Goal: Task Accomplishment & Management: Use online tool/utility

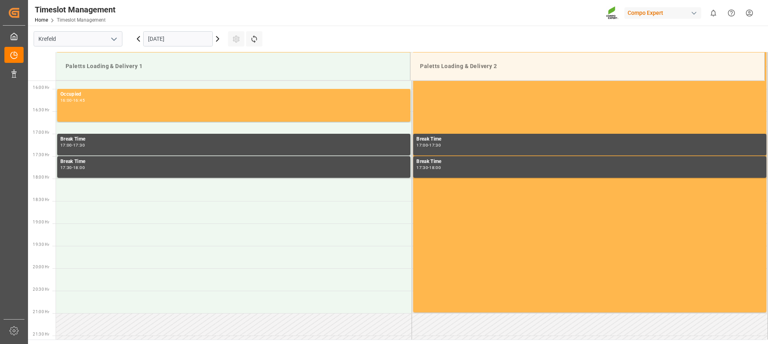
scroll to position [388, 0]
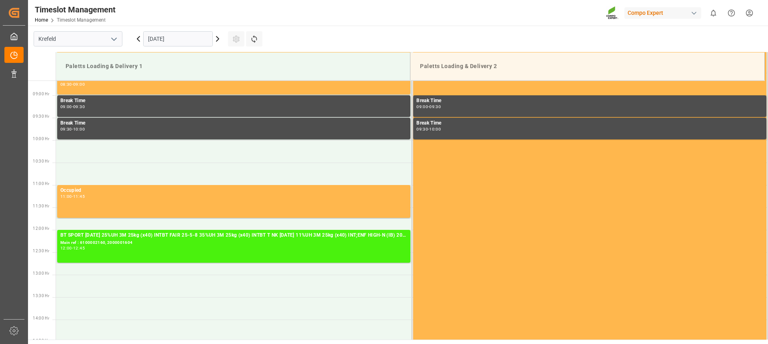
click at [218, 37] on icon at bounding box center [218, 39] width 10 height 10
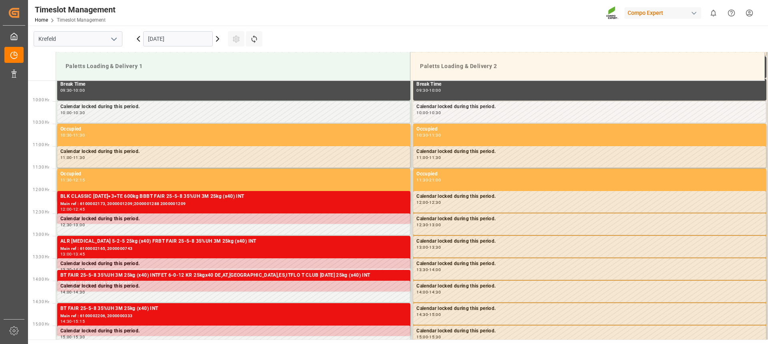
scroll to position [468, 0]
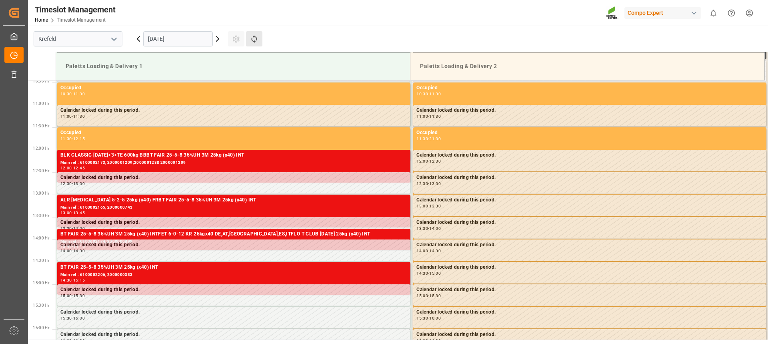
click at [258, 43] on button "Refresh Time Slots" at bounding box center [254, 38] width 16 height 15
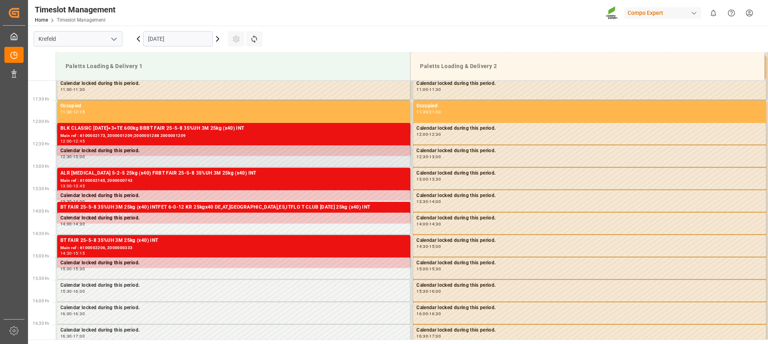
scroll to position [508, 0]
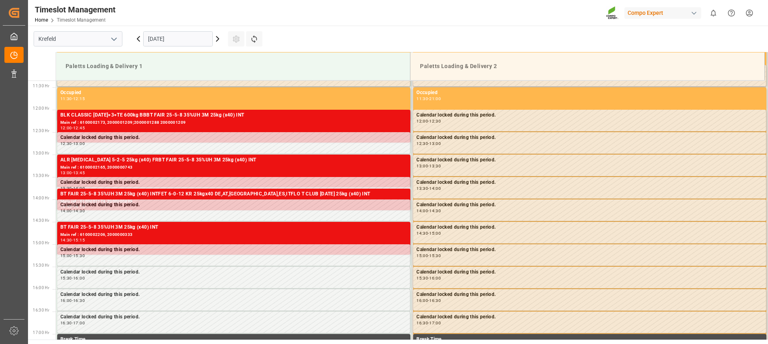
click at [390, 36] on main "[GEOGRAPHIC_DATA] [DATE] Settings Refresh Time Slots Paletts Loading & Delivery…" at bounding box center [397, 183] width 738 height 314
click at [470, 40] on main "[GEOGRAPHIC_DATA] [DATE] Settings Refresh Time Slots Paletts Loading & Delivery…" at bounding box center [397, 183] width 738 height 314
click at [472, 37] on main "[GEOGRAPHIC_DATA] [DATE] Settings Refresh Time Slots Paletts Loading & Delivery…" at bounding box center [397, 183] width 738 height 314
click at [371, 24] on div "Timeslot Management Home Timeslot Management Compo Expert 0 Notifications Only …" at bounding box center [395, 13] width 746 height 26
click at [490, 33] on main "[GEOGRAPHIC_DATA] [DATE] Settings Refresh Time Slots Paletts Loading & Delivery…" at bounding box center [397, 183] width 738 height 314
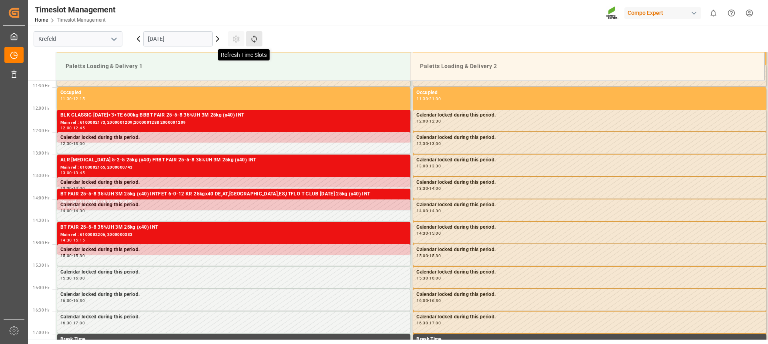
click at [255, 41] on icon at bounding box center [254, 39] width 8 height 8
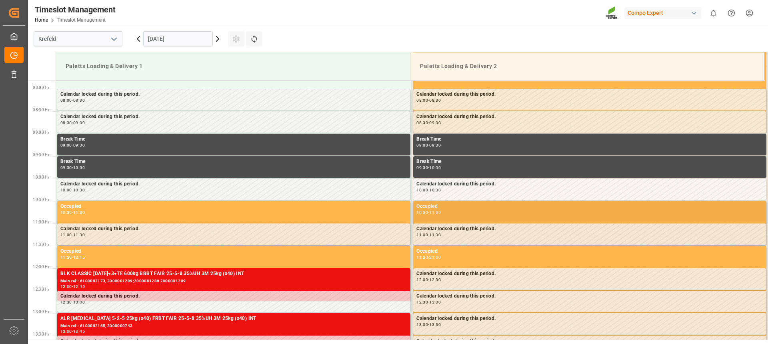
scroll to position [353, 0]
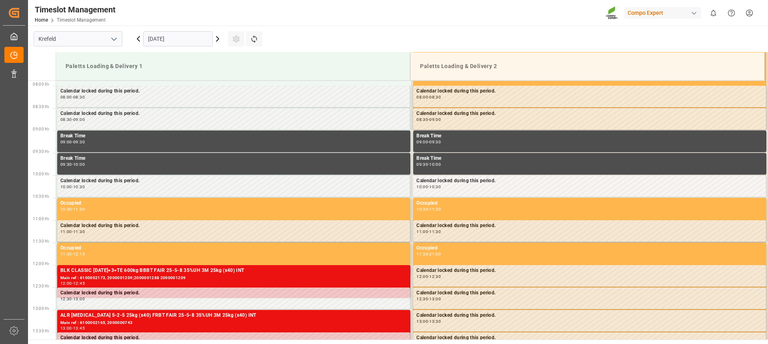
click at [219, 40] on icon at bounding box center [218, 39] width 10 height 10
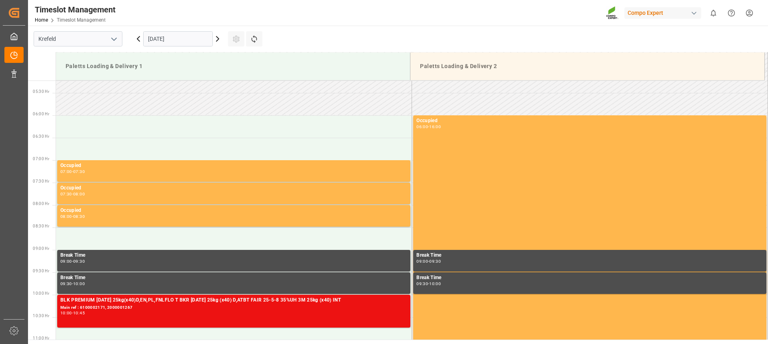
scroll to position [233, 0]
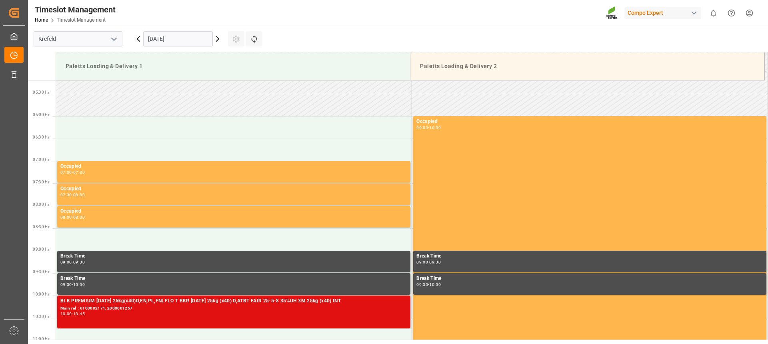
click at [263, 318] on div "BLK PREMIUM [DATE] 25kg(x40)D,EN,PL,FNLFLO T BKR [DATE] 25kg (x40) D,ATBT FAIR …" at bounding box center [233, 312] width 347 height 30
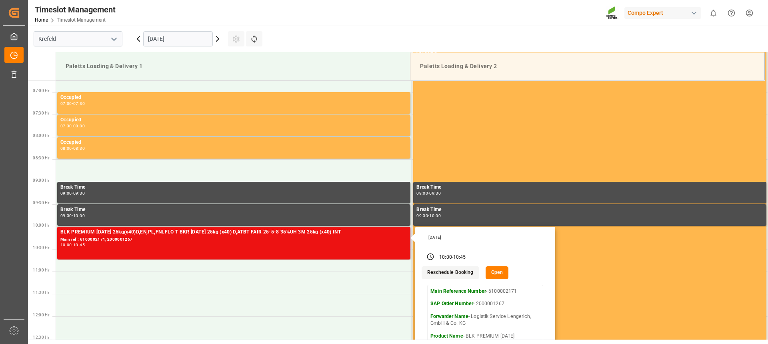
scroll to position [313, 0]
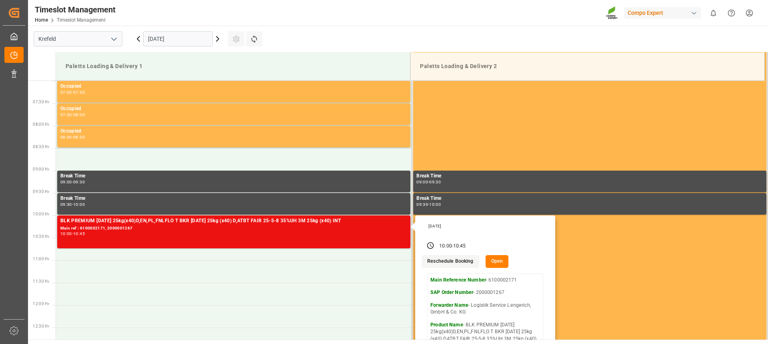
click at [489, 264] on button "Open" at bounding box center [497, 261] width 23 height 13
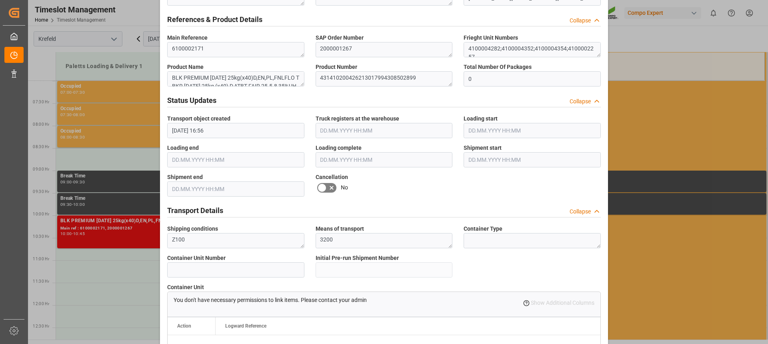
scroll to position [400, 0]
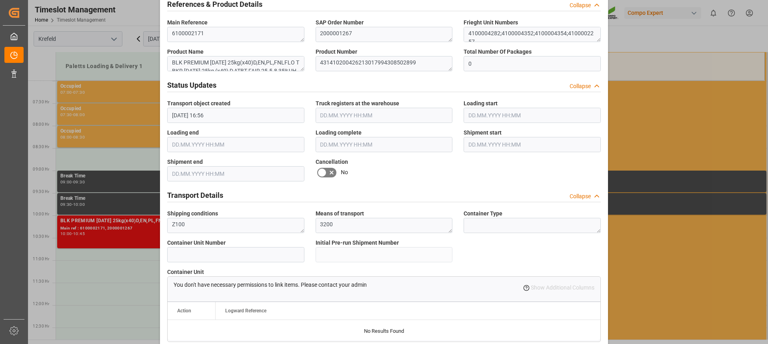
click at [322, 162] on span "Cancellation" at bounding box center [332, 162] width 32 height 8
click at [324, 170] on icon at bounding box center [322, 173] width 10 height 10
click at [0, 0] on input "checkbox" at bounding box center [0, 0] width 0 height 0
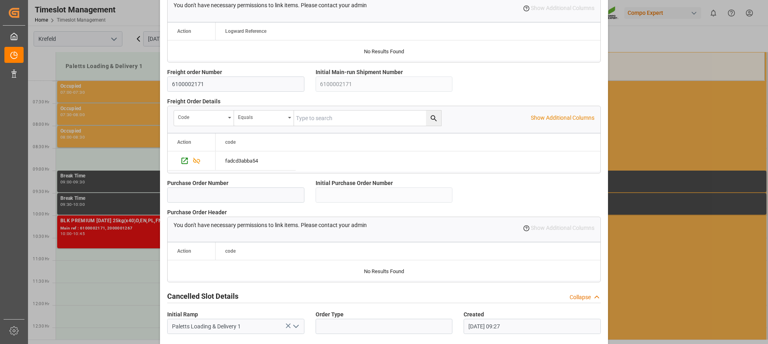
scroll to position [709, 0]
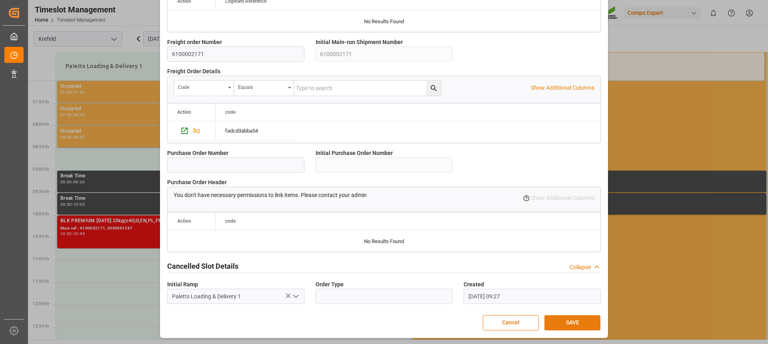
click at [572, 320] on button "SAVE" at bounding box center [572, 322] width 56 height 15
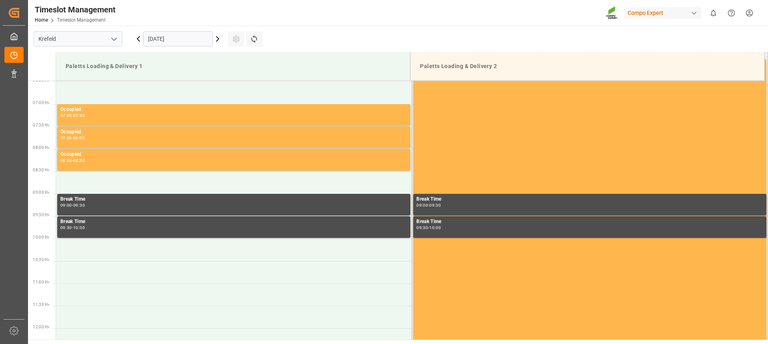
scroll to position [278, 0]
